Goal: Information Seeking & Learning: Learn about a topic

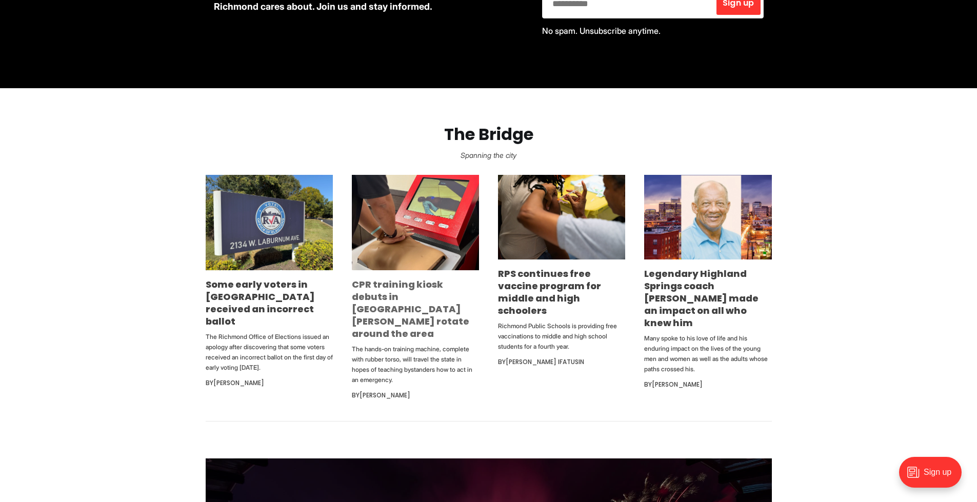
scroll to position [531, 0]
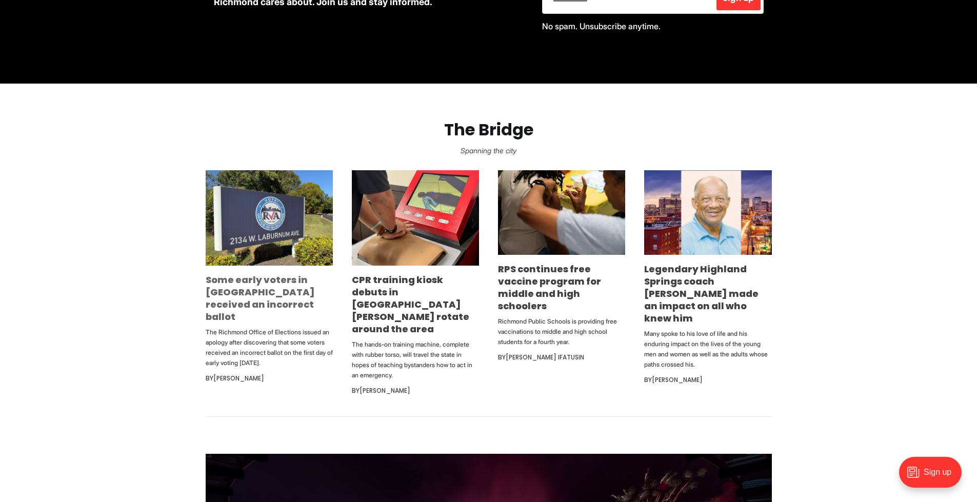
click at [259, 283] on link "Some early voters in [GEOGRAPHIC_DATA] received an incorrect ballot" at bounding box center [260, 298] width 109 height 50
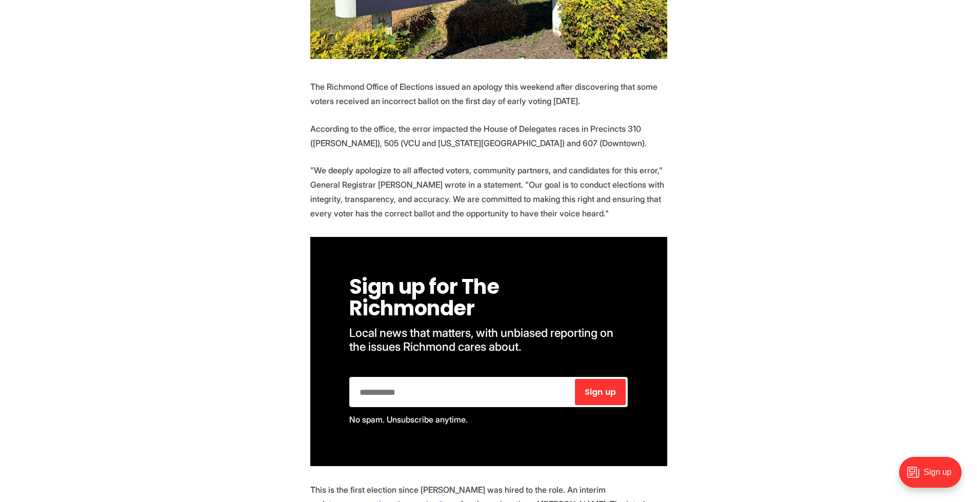
scroll to position [461, 0]
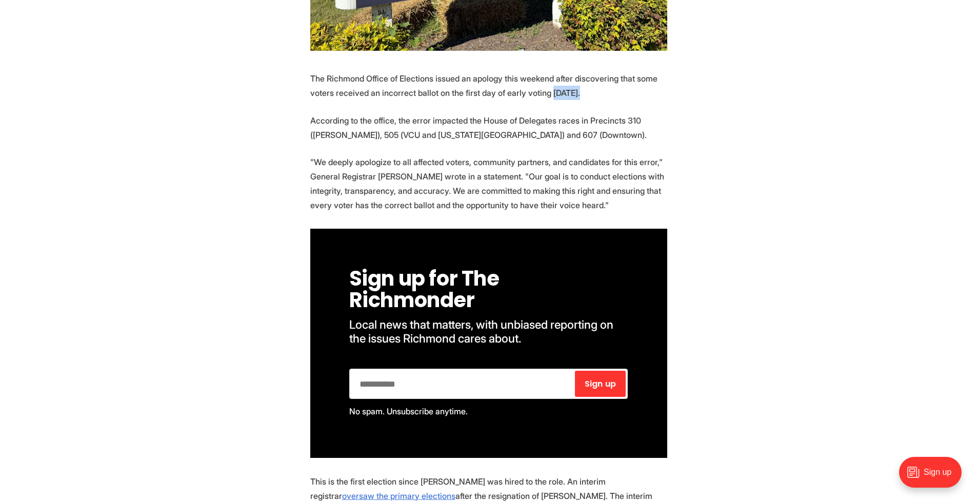
drag, startPoint x: 574, startPoint y: 72, endPoint x: 543, endPoint y: 72, distance: 30.8
click at [543, 72] on p "The Richmond Office of Elections issued an apology this weekend after discoveri…" at bounding box center [488, 85] width 357 height 29
click at [500, 117] on p "According to the office, the error impacted the House of Delegates races in Pre…" at bounding box center [488, 127] width 357 height 29
